Goal: Register for event/course

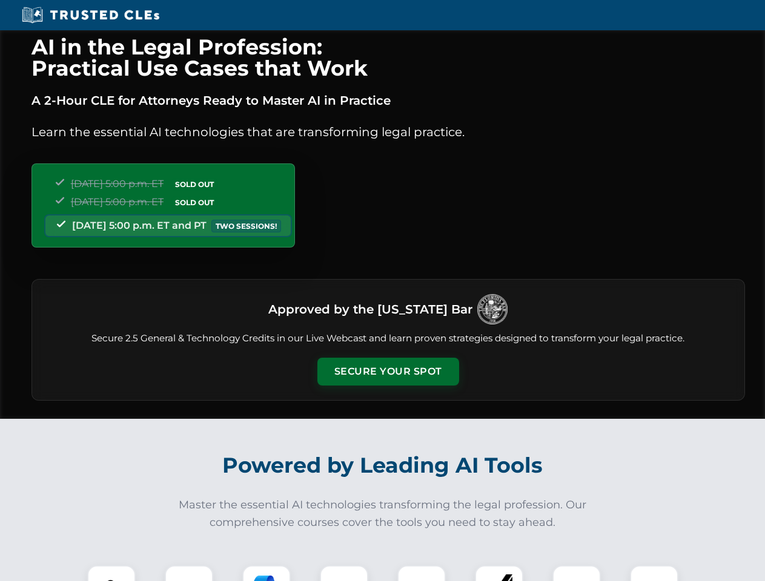
click at [388, 372] on button "Secure Your Spot" at bounding box center [388, 372] width 142 height 28
click at [111, 573] on img at bounding box center [111, 589] width 35 height 35
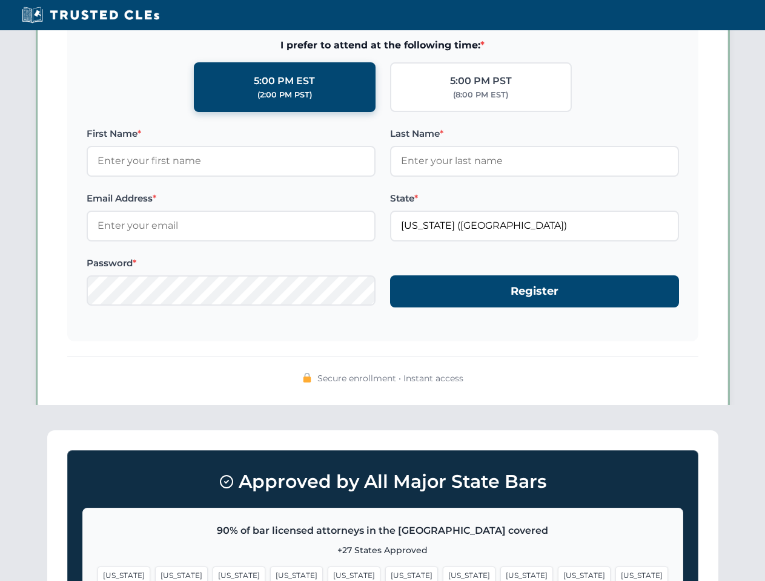
click at [443, 573] on span "[US_STATE]" at bounding box center [469, 576] width 53 height 18
click at [558, 573] on span "[US_STATE]" at bounding box center [584, 576] width 53 height 18
